Goal: Task Accomplishment & Management: Manage account settings

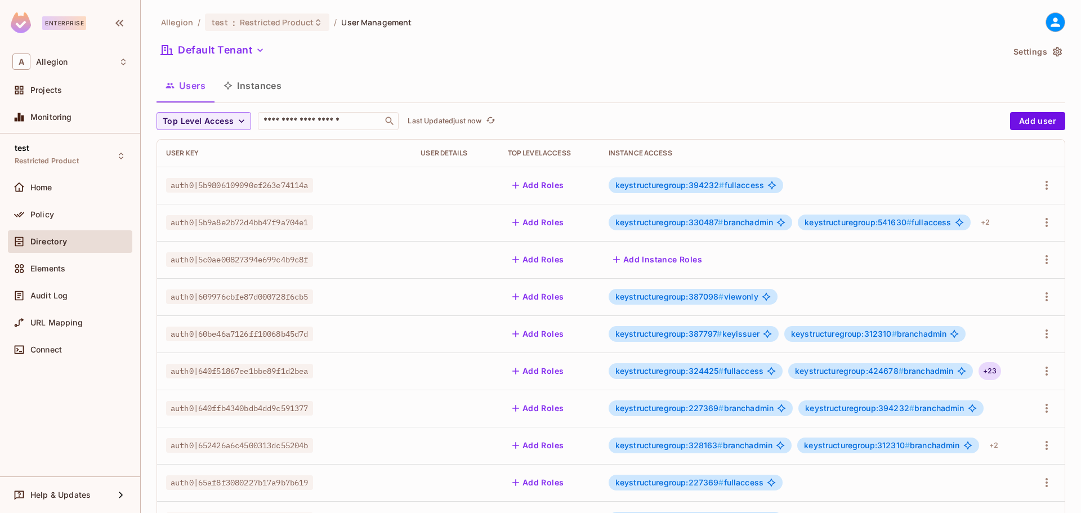
click at [1000, 367] on div "+ 23" at bounding box center [990, 371] width 23 height 18
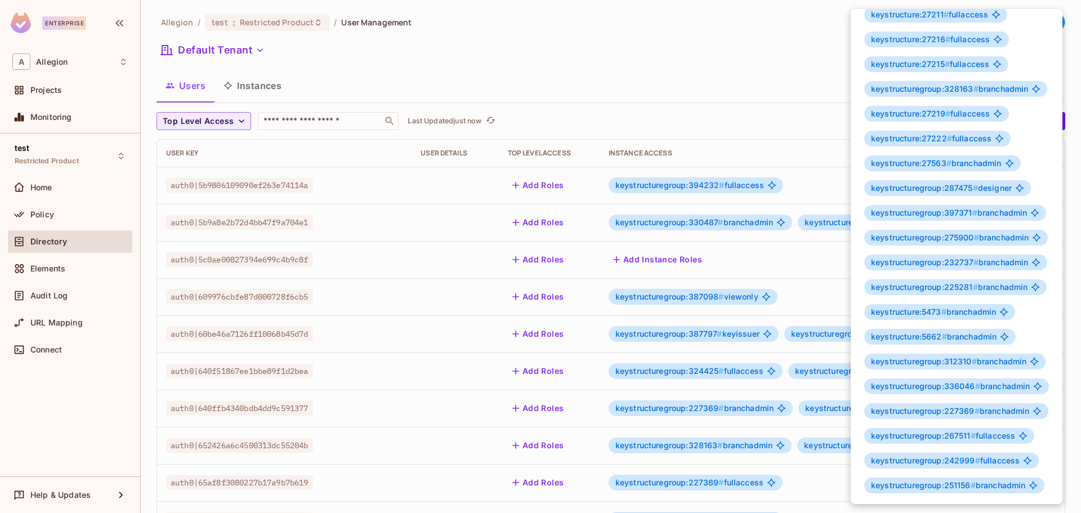
scroll to position [93, 0]
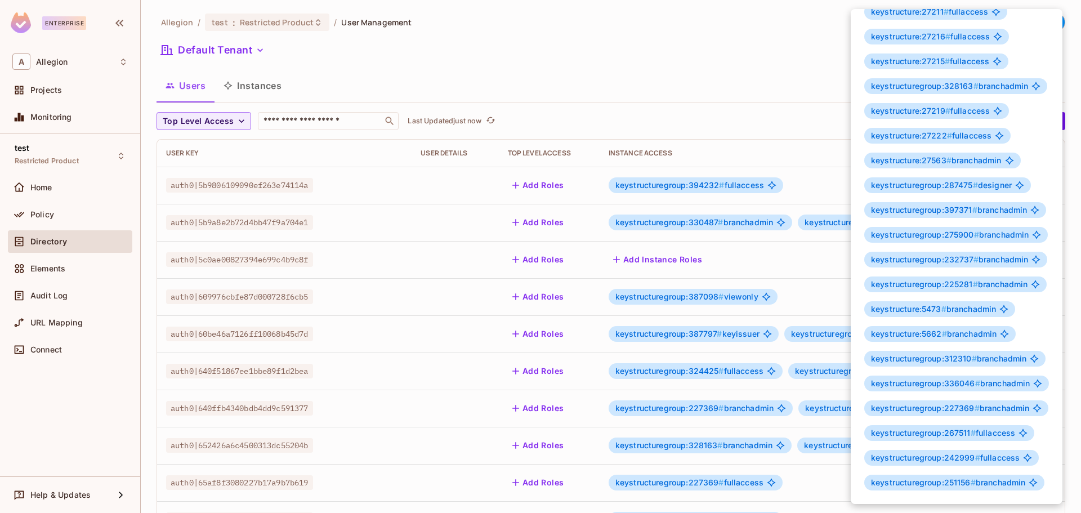
click at [718, 60] on div at bounding box center [540, 256] width 1081 height 513
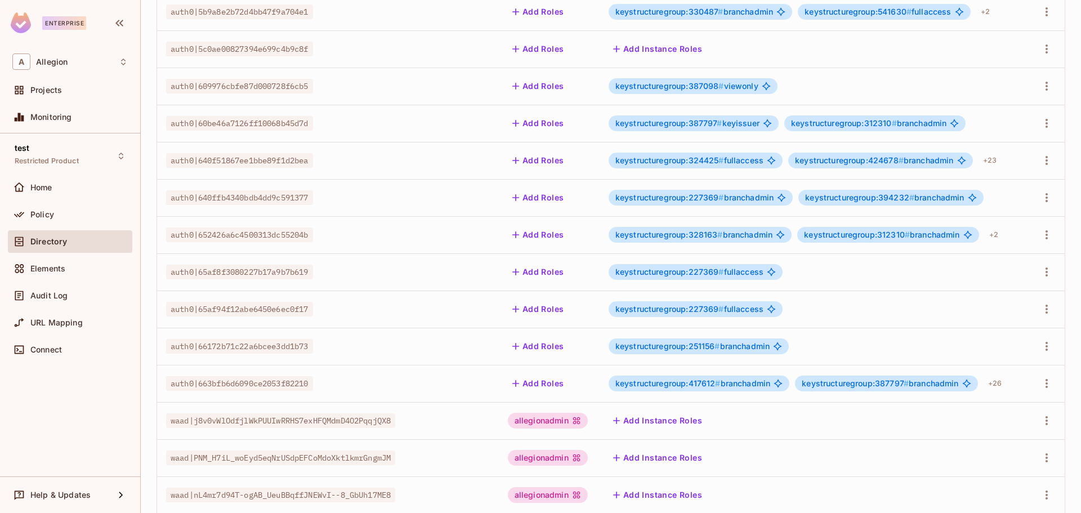
scroll to position [274, 0]
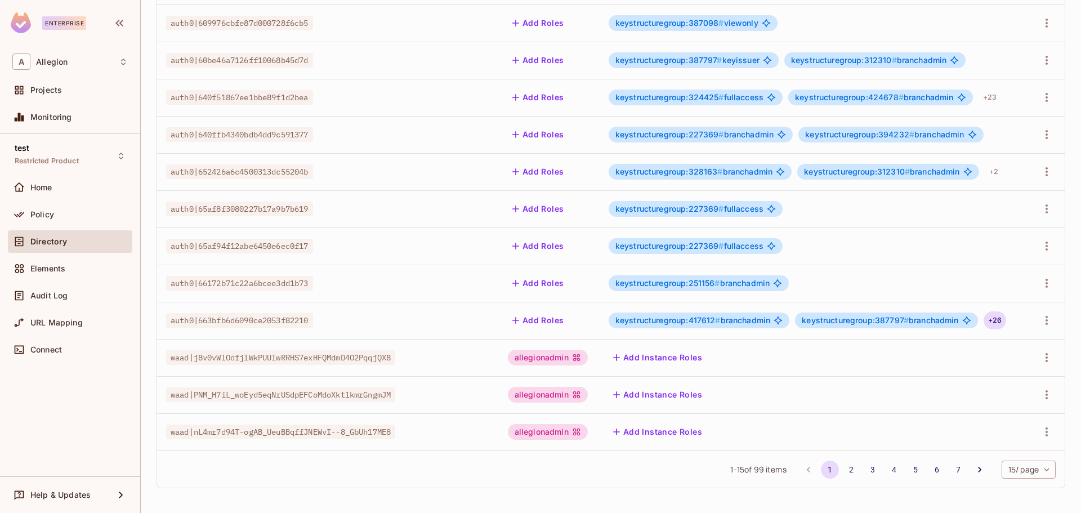
click at [1003, 318] on div "+ 26" at bounding box center [995, 320] width 23 height 18
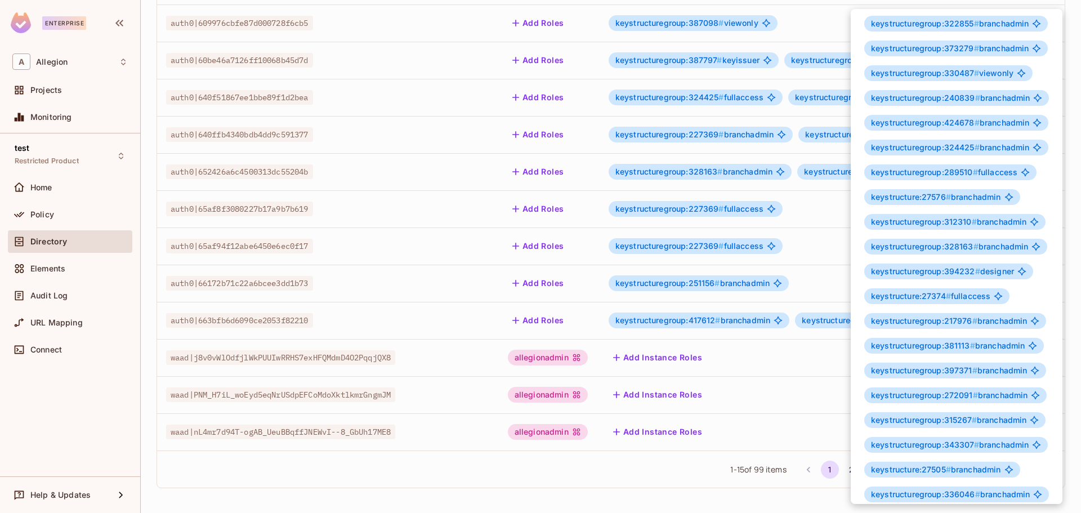
scroll to position [0, 0]
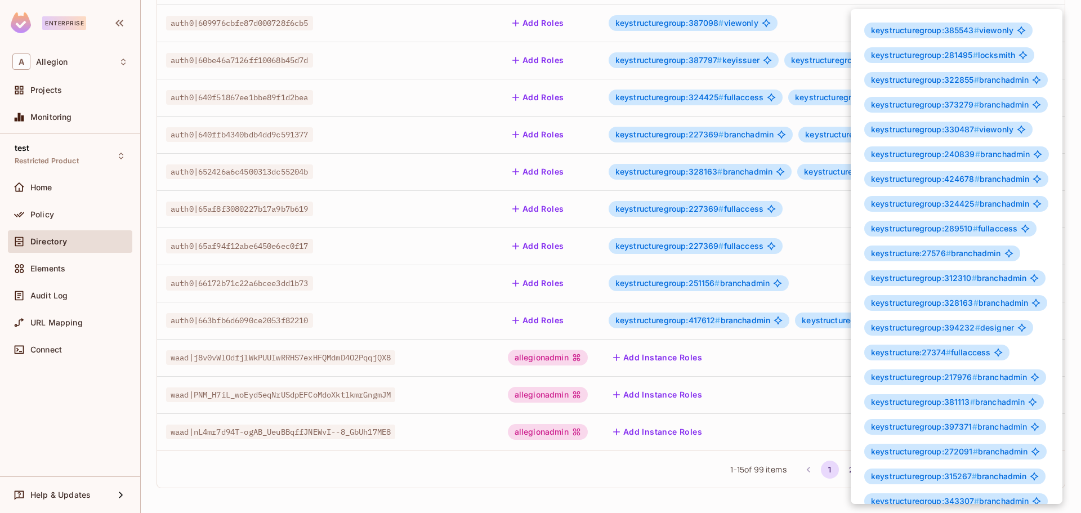
click at [411, 476] on div at bounding box center [540, 256] width 1081 height 513
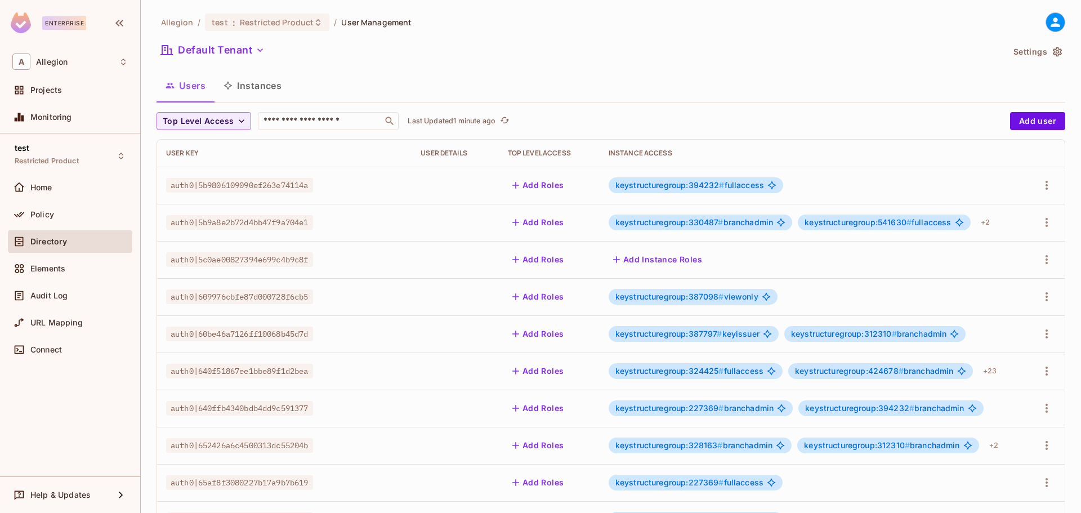
scroll to position [274, 0]
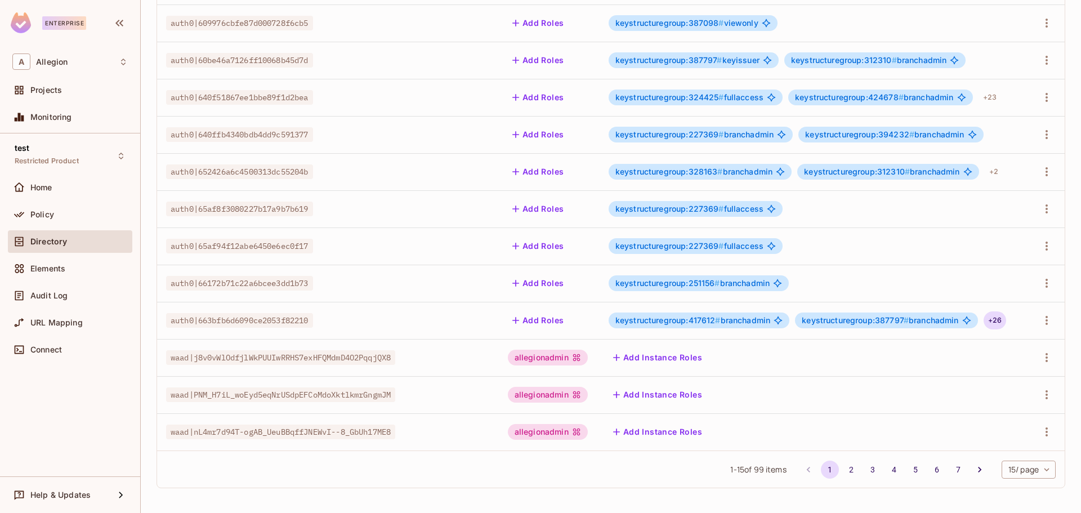
click at [998, 324] on div "+ 26" at bounding box center [995, 320] width 23 height 18
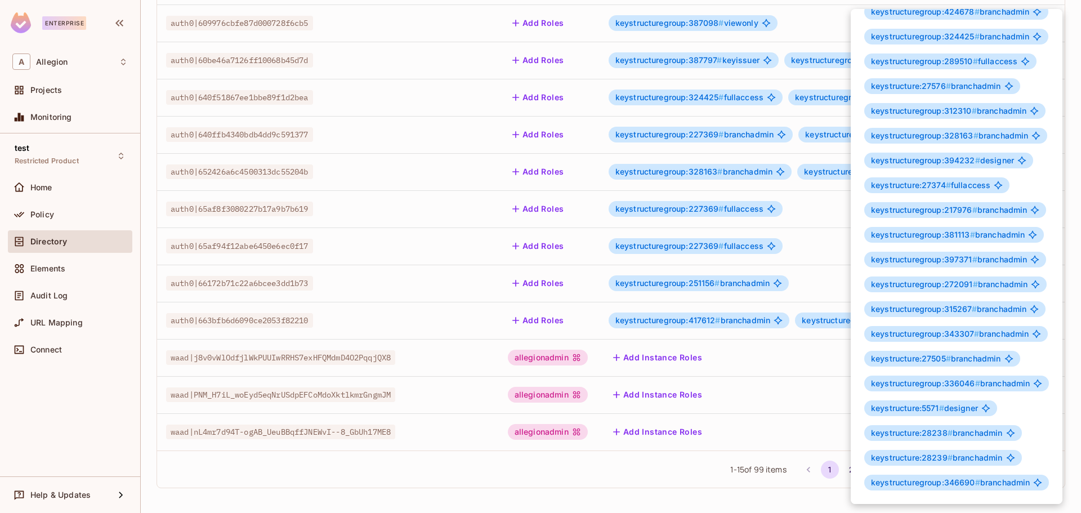
scroll to position [0, 0]
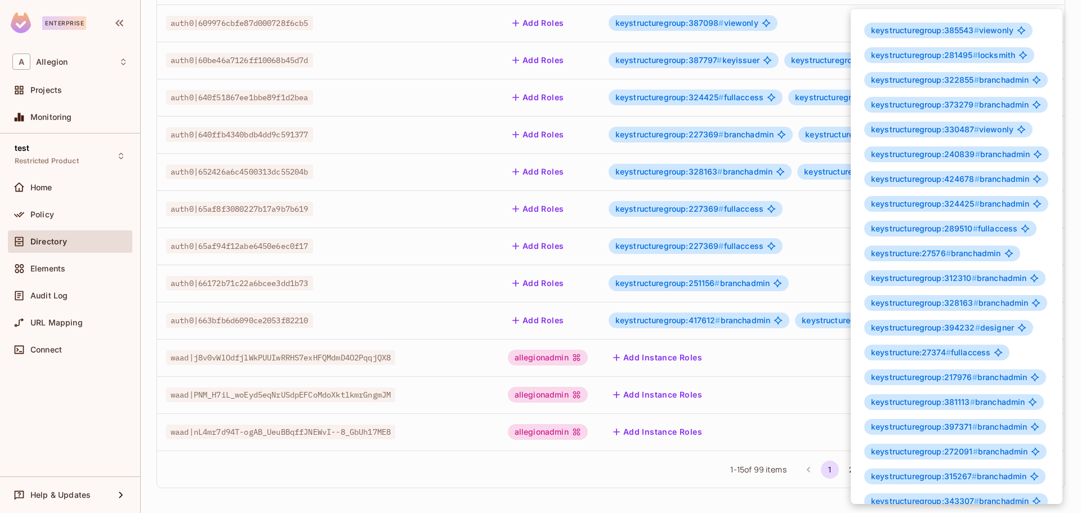
click at [612, 478] on div at bounding box center [540, 256] width 1081 height 513
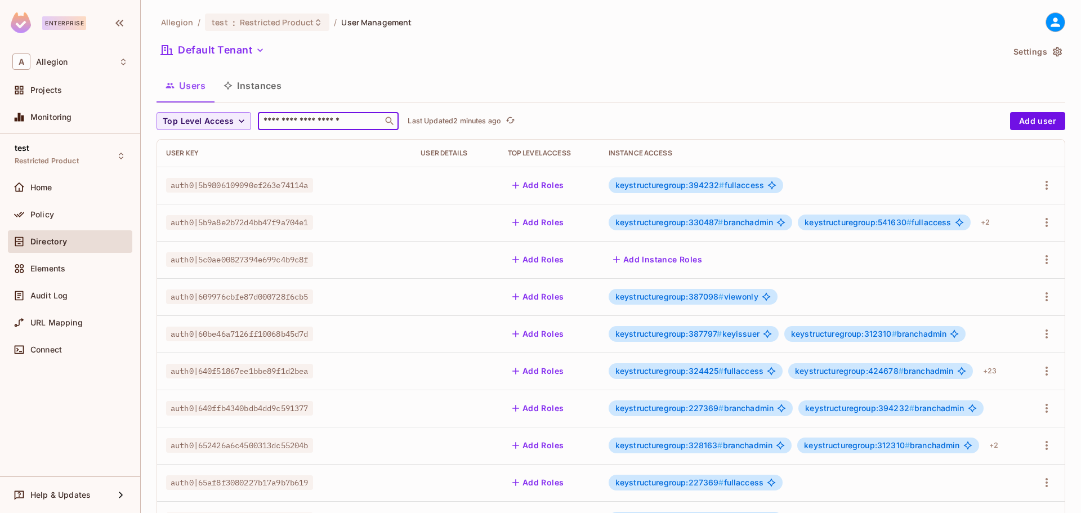
click at [308, 124] on input "text" at bounding box center [320, 120] width 118 height 11
paste input "**********"
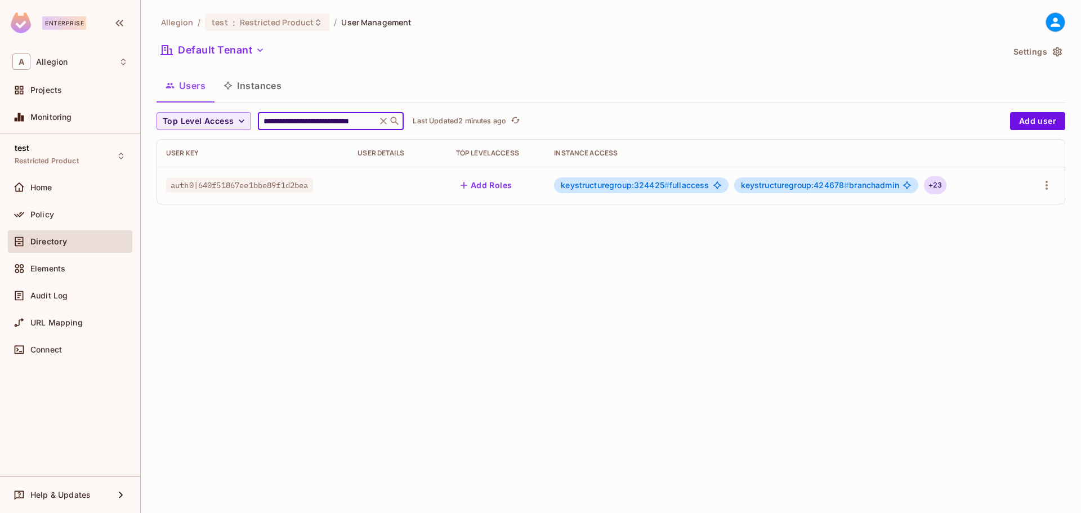
type input "**********"
click at [942, 183] on div "+ 23" at bounding box center [935, 185] width 23 height 18
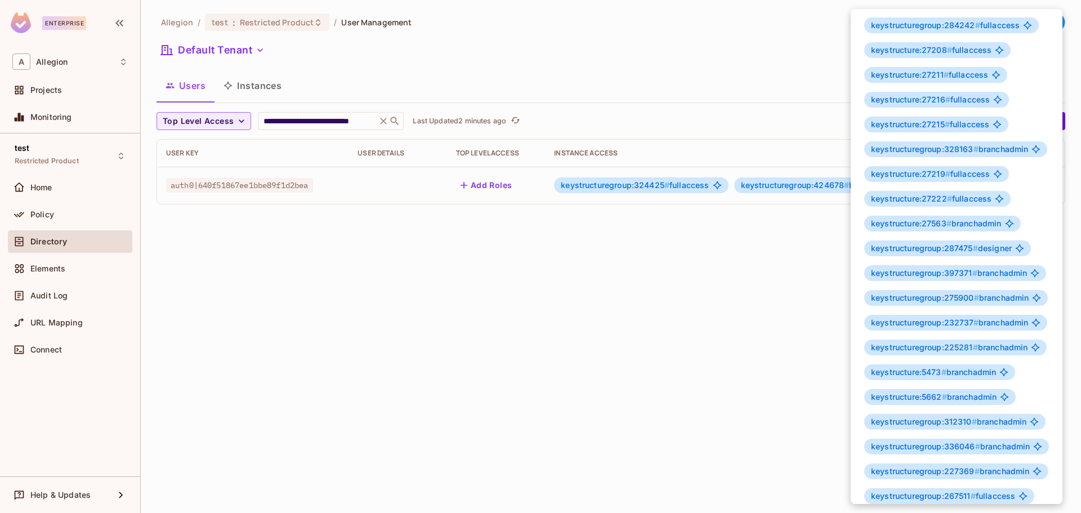
scroll to position [93, 0]
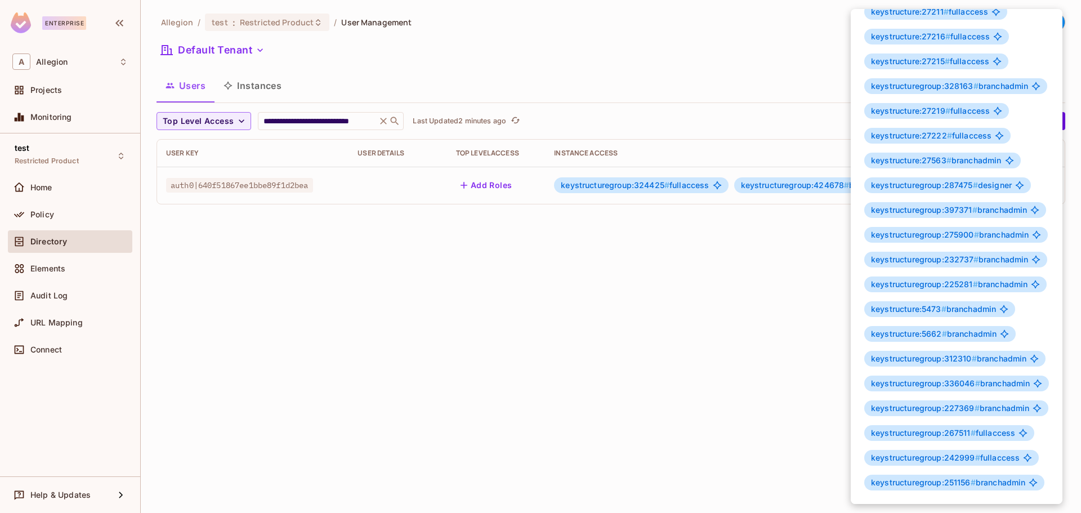
click at [568, 431] on div at bounding box center [540, 256] width 1081 height 513
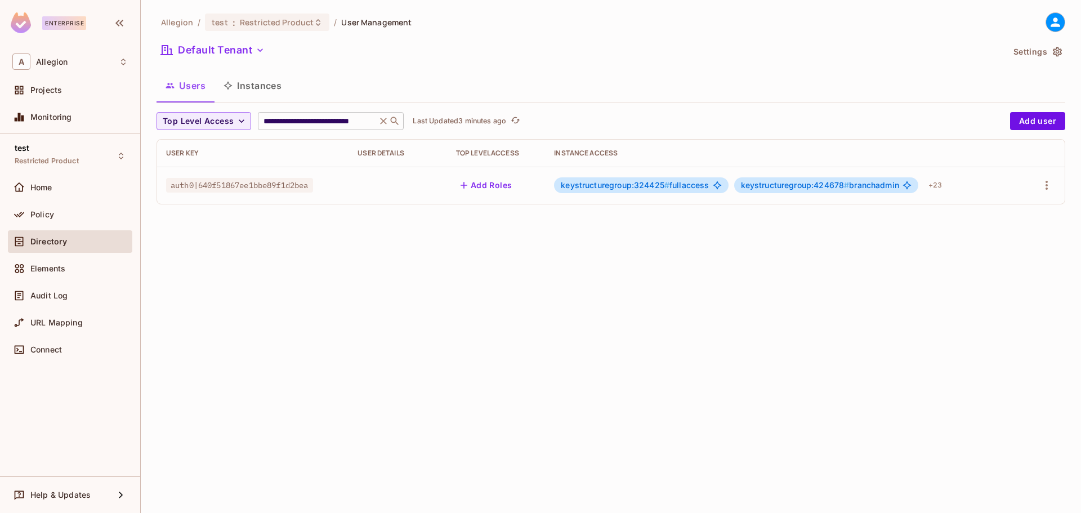
click at [385, 124] on icon at bounding box center [383, 120] width 11 height 11
